Goal: Task Accomplishment & Management: Use online tool/utility

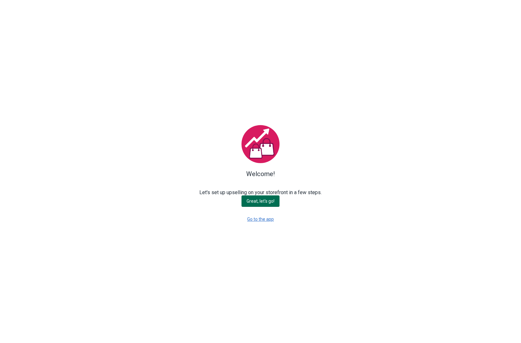
click at [263, 200] on span "Great, let's go!" at bounding box center [260, 201] width 28 height 5
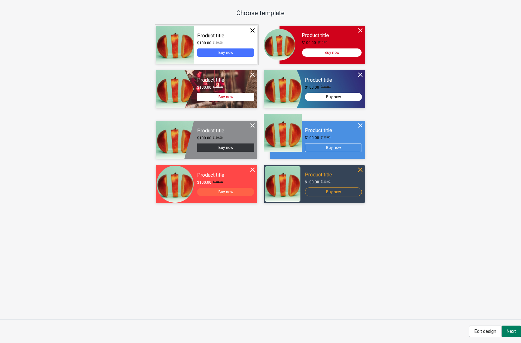
click at [213, 32] on div "Continue" at bounding box center [206, 45] width 101 height 38
click at [224, 41] on div "Continue" at bounding box center [206, 45] width 101 height 38
click at [491, 331] on span "Edit design" at bounding box center [485, 331] width 22 height 5
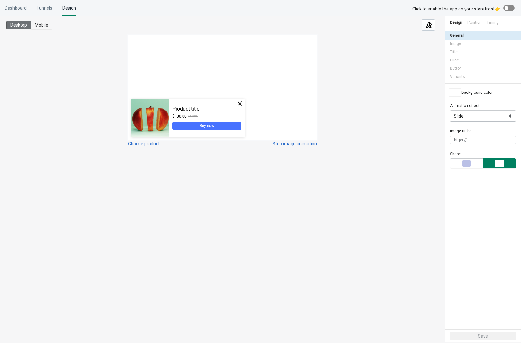
click at [52, 27] on button "Mobile" at bounding box center [42, 25] width 22 height 9
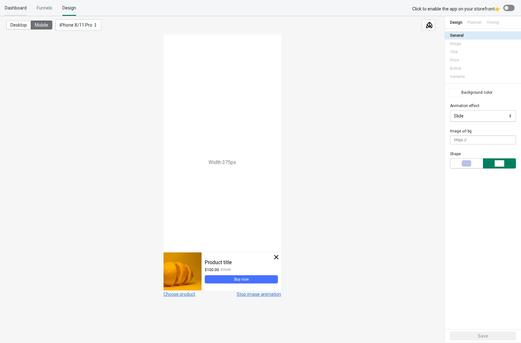
click at [10, 10] on div "Dashboard" at bounding box center [16, 8] width 22 height 16
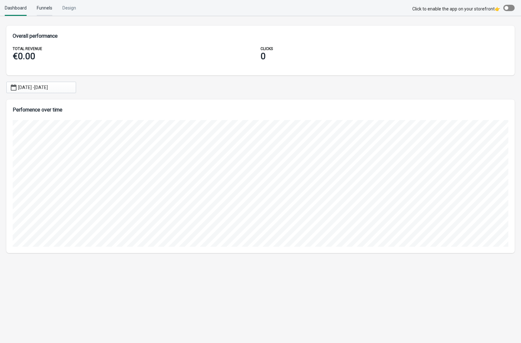
scroll to position [154, 508]
click at [45, 9] on div "Funnels" at bounding box center [45, 8] width 16 height 16
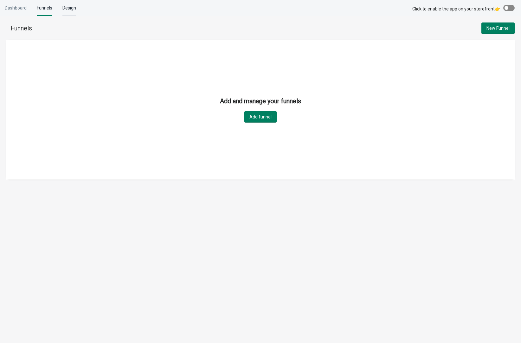
click at [71, 8] on div "Design" at bounding box center [69, 8] width 14 height 16
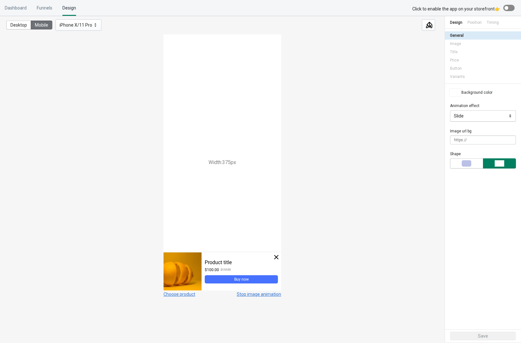
click at [97, 25] on icon at bounding box center [95, 25] width 6 height 6
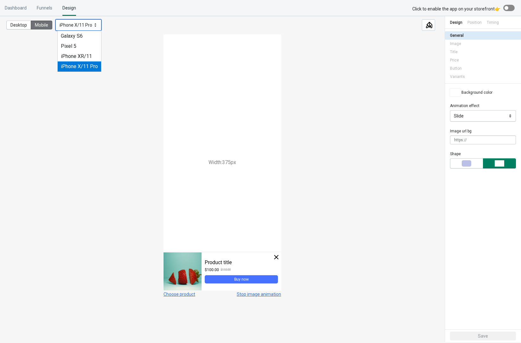
click at [97, 25] on icon at bounding box center [95, 25] width 6 height 6
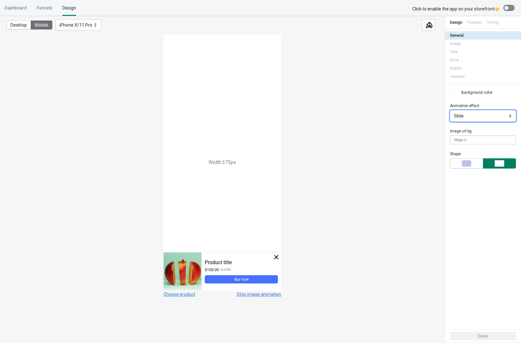
click at [479, 116] on select "Slide Zoom Fade in" at bounding box center [483, 115] width 66 height 11
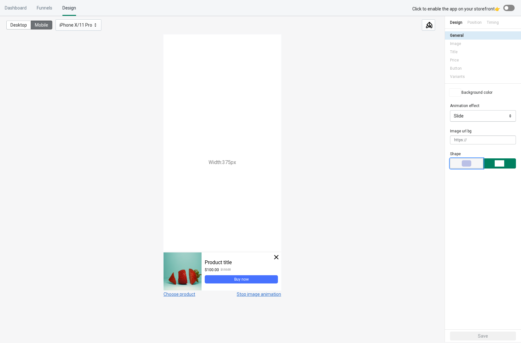
click at [472, 162] on span "button" at bounding box center [466, 163] width 29 height 6
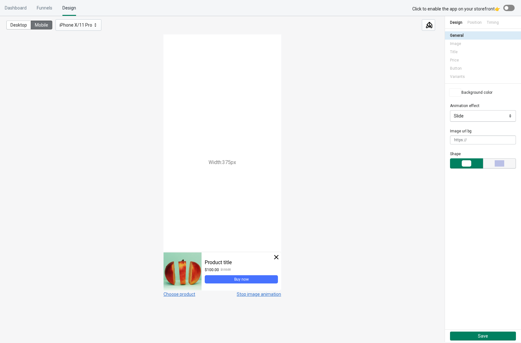
click at [508, 160] on span "button" at bounding box center [499, 163] width 29 height 6
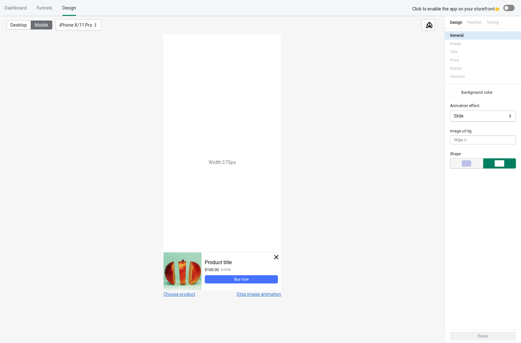
click at [478, 162] on span "button" at bounding box center [466, 163] width 29 height 6
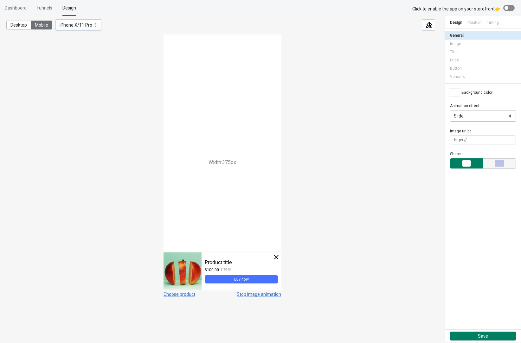
click at [502, 161] on div "button" at bounding box center [499, 163] width 10 height 6
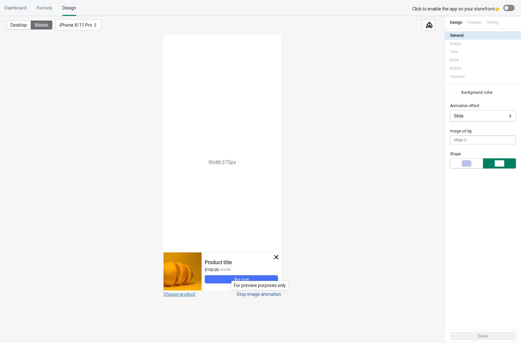
click at [264, 295] on button "Stop image animation" at bounding box center [259, 294] width 44 height 5
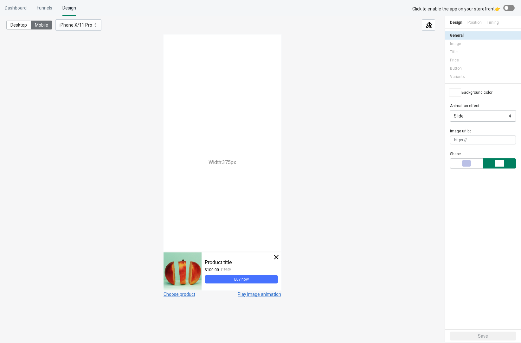
click at [468, 24] on div "Position" at bounding box center [474, 22] width 14 height 13
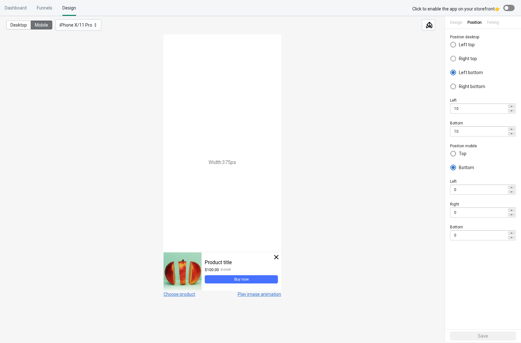
click at [467, 58] on span "Right top" at bounding box center [468, 58] width 18 height 6
click at [450, 58] on input "Right top" at bounding box center [450, 60] width 0 height 9
radio input "true"
click at [463, 84] on span "Right bottom" at bounding box center [472, 86] width 26 height 6
click at [450, 84] on input "Right bottom" at bounding box center [450, 88] width 0 height 9
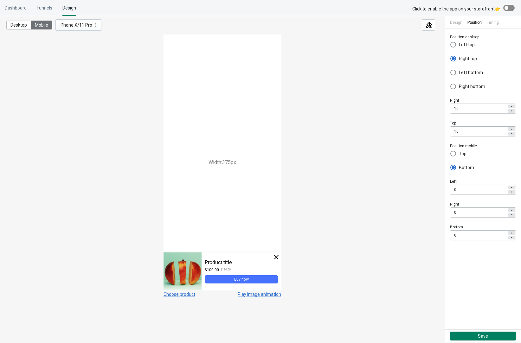
radio input "true"
click at [463, 72] on span "Left bottom" at bounding box center [471, 72] width 24 height 6
click at [450, 72] on input "Left bottom" at bounding box center [450, 74] width 0 height 9
radio input "true"
click at [462, 52] on div "Left top Right top Left bottom Right bottom" at bounding box center [483, 63] width 66 height 56
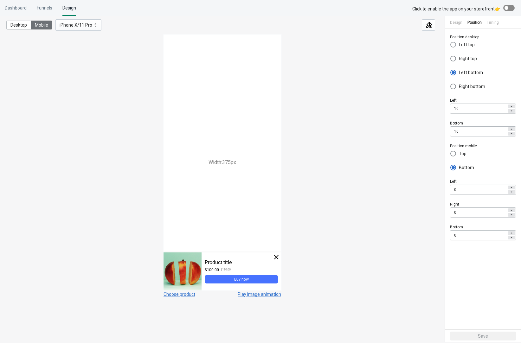
click at [462, 45] on span "Left top" at bounding box center [467, 44] width 16 height 6
click at [450, 45] on input "Left top" at bounding box center [450, 46] width 0 height 9
radio input "true"
click at [456, 155] on span at bounding box center [453, 153] width 6 height 6
click at [450, 155] on input "Top" at bounding box center [450, 155] width 0 height 9
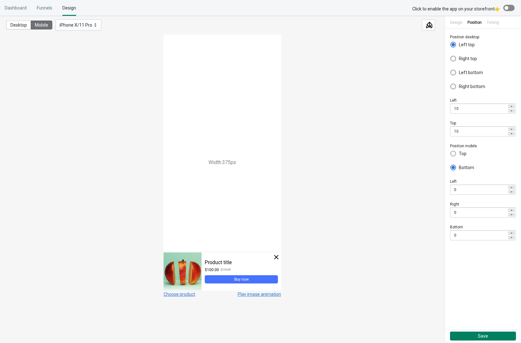
radio input "true"
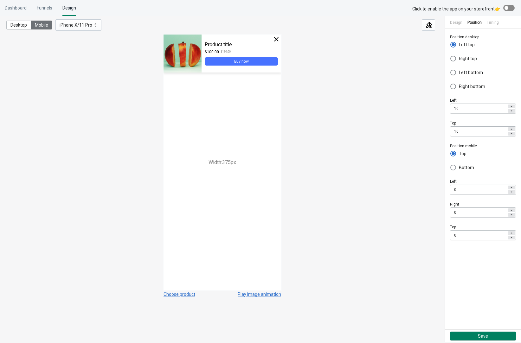
click at [458, 164] on label "Bottom" at bounding box center [462, 167] width 24 height 9
click at [450, 165] on input "Bottom" at bounding box center [450, 169] width 0 height 9
radio input "true"
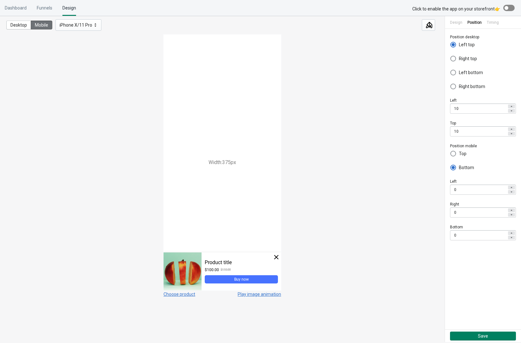
click at [490, 23] on div "Timing" at bounding box center [492, 22] width 12 height 13
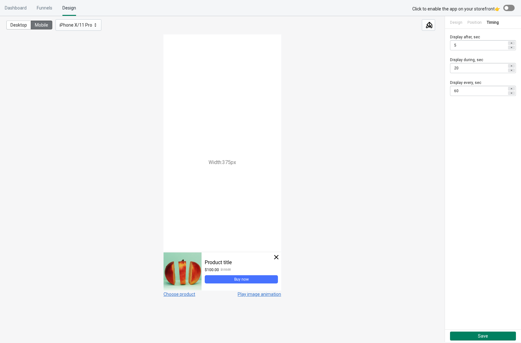
click at [455, 23] on div "Design" at bounding box center [456, 22] width 12 height 13
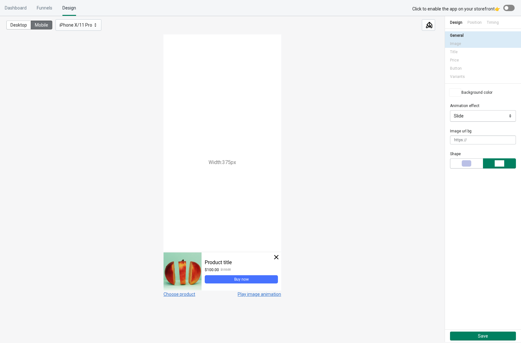
click at [455, 45] on div "Image" at bounding box center [483, 44] width 66 height 8
select select "animate_2"
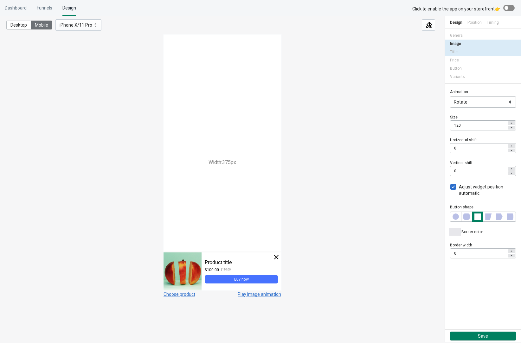
click at [455, 52] on div "Title" at bounding box center [483, 52] width 66 height 8
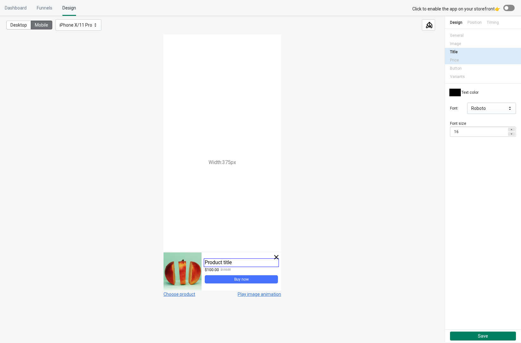
click at [455, 60] on div "Price" at bounding box center [483, 60] width 66 height 8
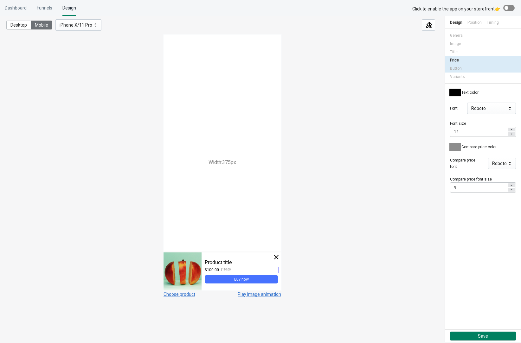
click at [454, 66] on div "Button" at bounding box center [483, 68] width 66 height 8
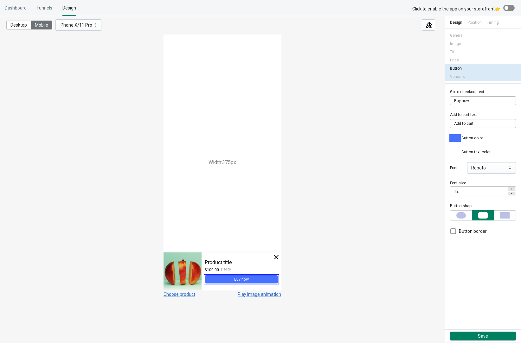
click at [454, 75] on div "Variants" at bounding box center [483, 77] width 66 height 8
